Goal: Transaction & Acquisition: Purchase product/service

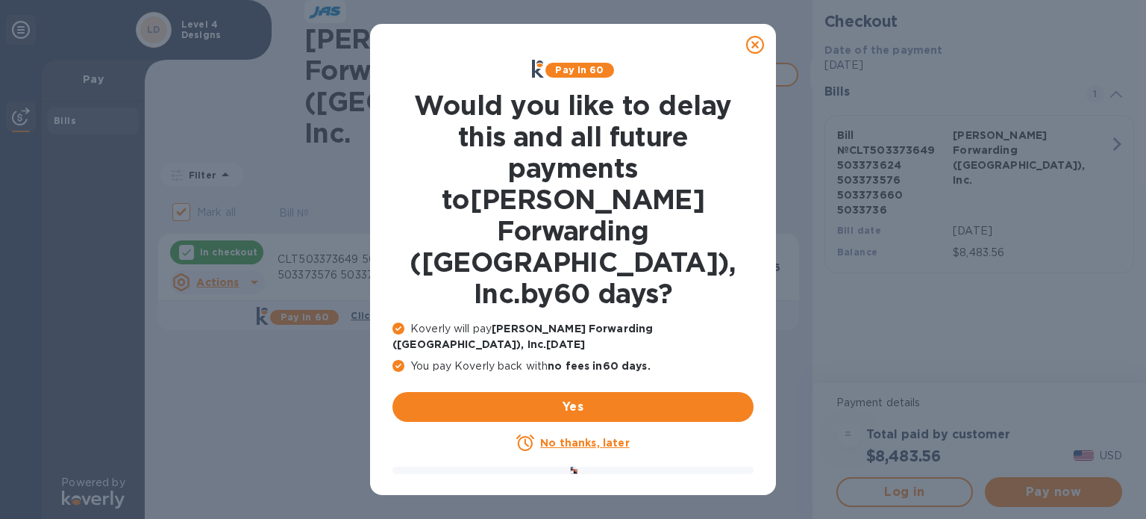
click at [565, 437] on u "No thanks, later" at bounding box center [584, 443] width 89 height 12
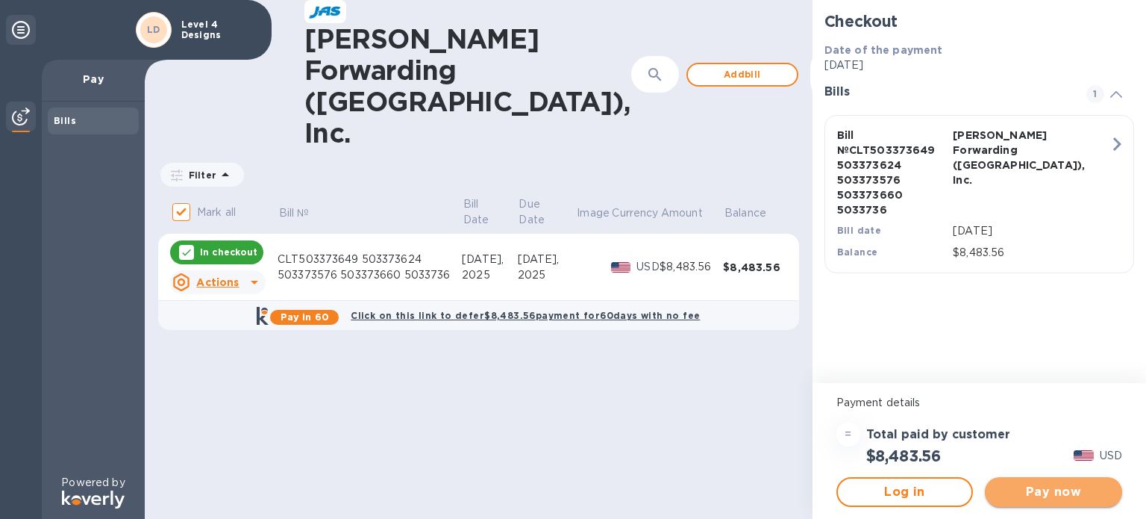
click at [1053, 489] on span "Pay now" at bounding box center [1053, 492] width 113 height 18
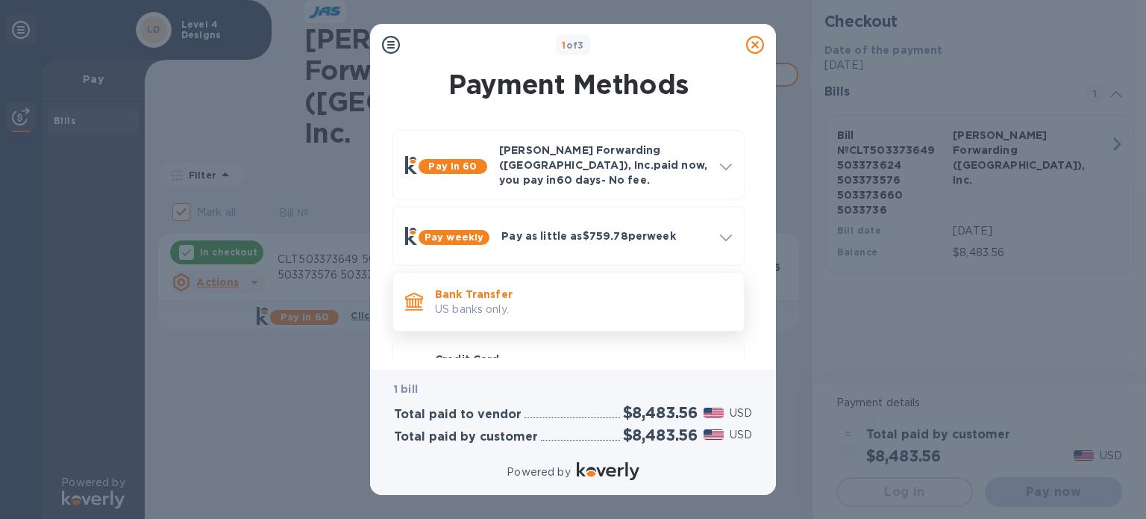
click at [561, 289] on p "Bank Transfer" at bounding box center [583, 294] width 297 height 15
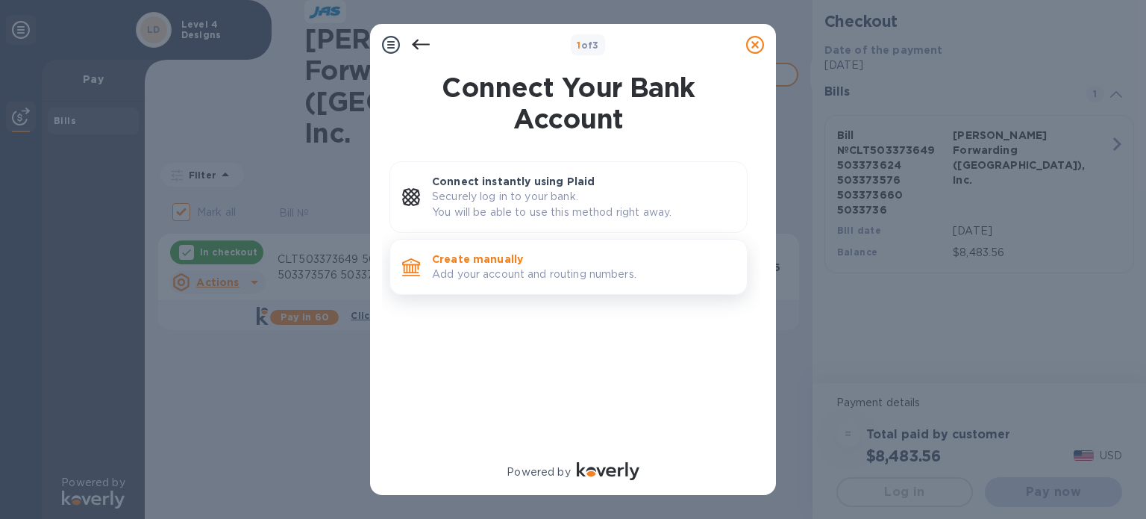
click at [547, 278] on p "Add your account and routing numbers." at bounding box center [583, 274] width 303 height 16
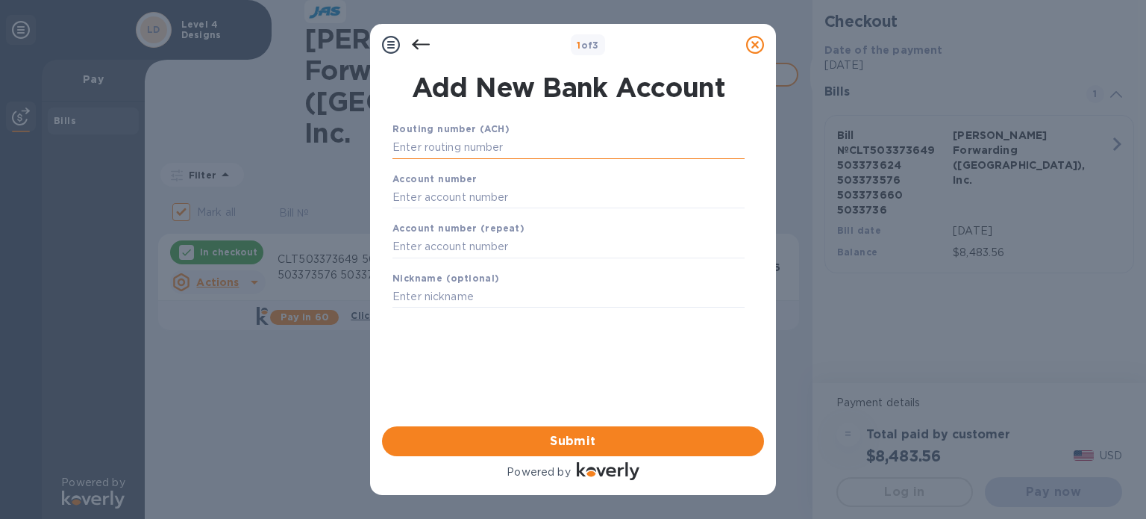
click at [495, 152] on input "text" at bounding box center [569, 148] width 352 height 22
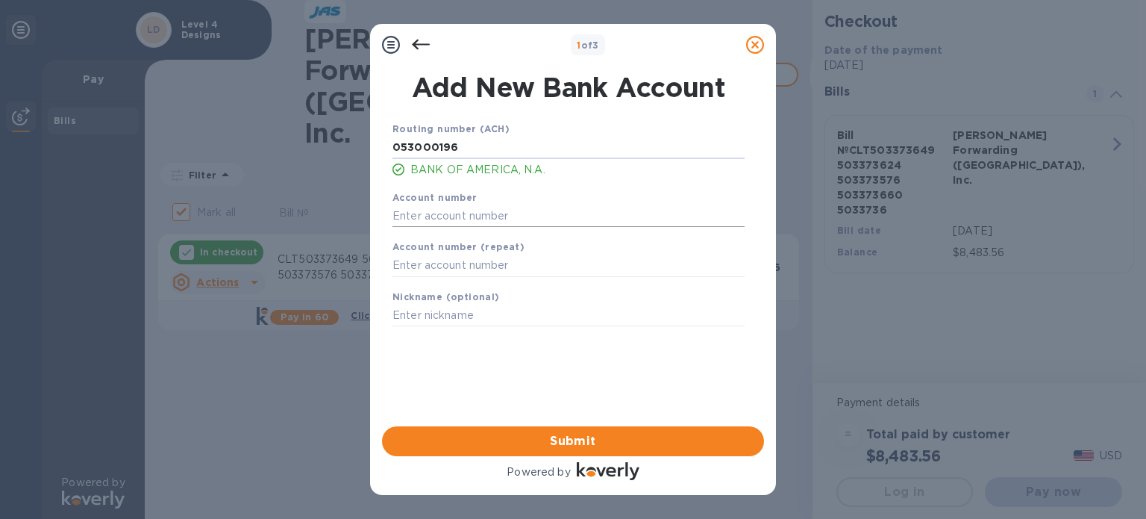
type input "053000196"
click at [419, 220] on input "text" at bounding box center [569, 215] width 352 height 22
type input "237037985534"
click at [431, 265] on input "text" at bounding box center [569, 266] width 352 height 22
type input "237037985534"
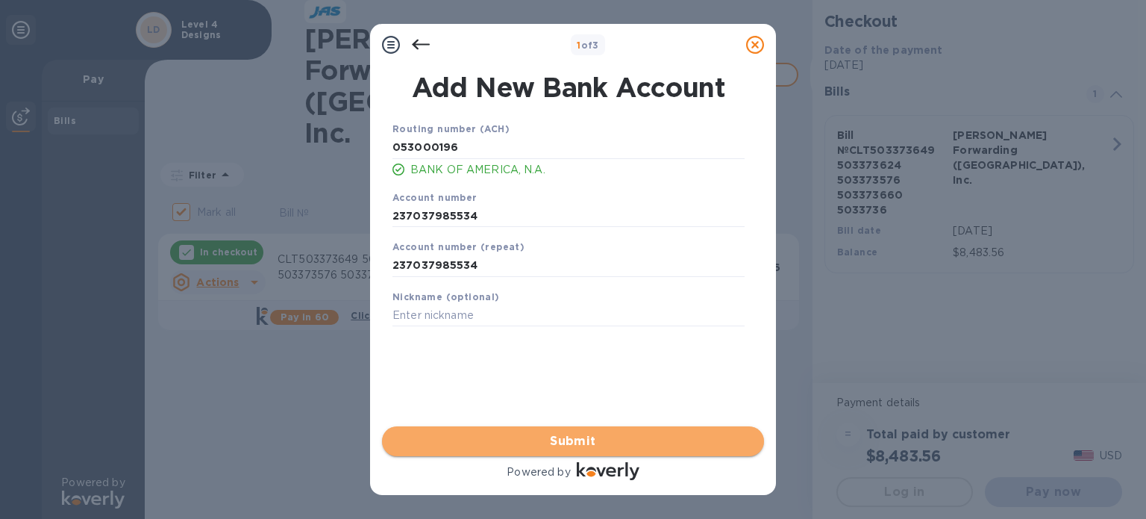
click at [549, 434] on span "Submit" at bounding box center [573, 441] width 358 height 18
